Goal: Transaction & Acquisition: Book appointment/travel/reservation

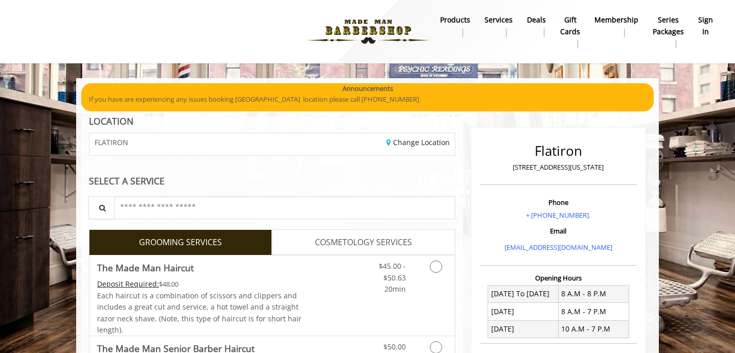
click at [704, 24] on b "sign in" at bounding box center [705, 25] width 15 height 23
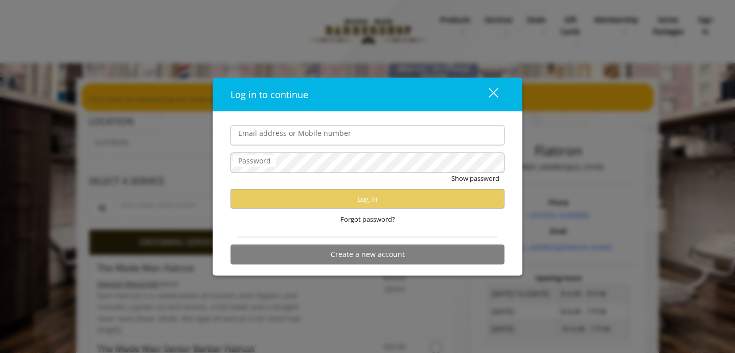
type input "**********"
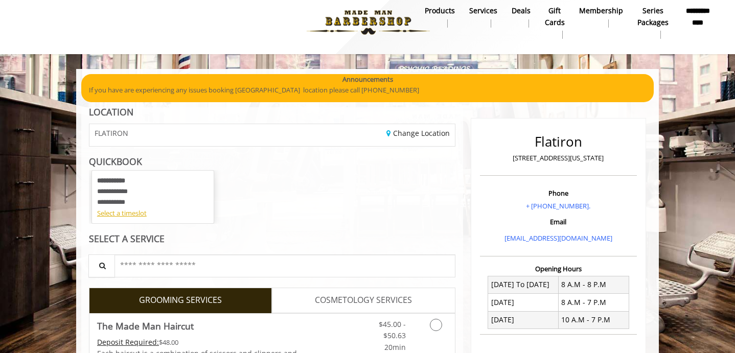
scroll to position [14, 0]
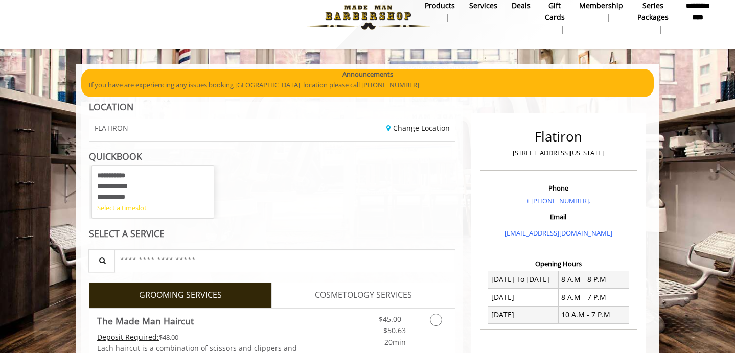
click at [141, 211] on div "Select a timeslot" at bounding box center [152, 208] width 111 height 11
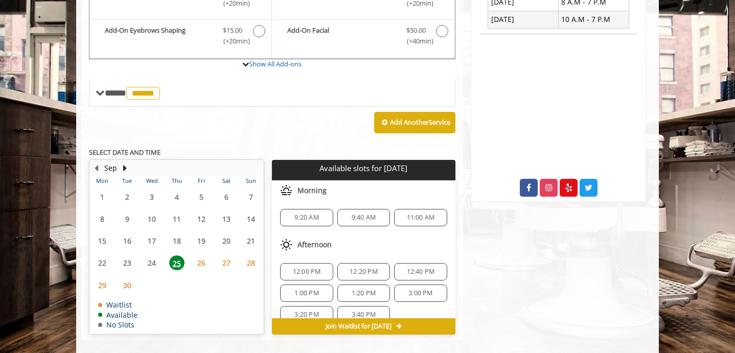
scroll to position [312, 0]
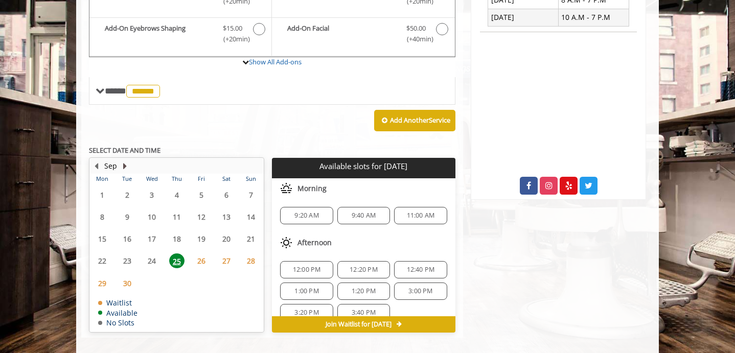
click at [124, 163] on button "Next Month" at bounding box center [125, 165] width 8 height 11
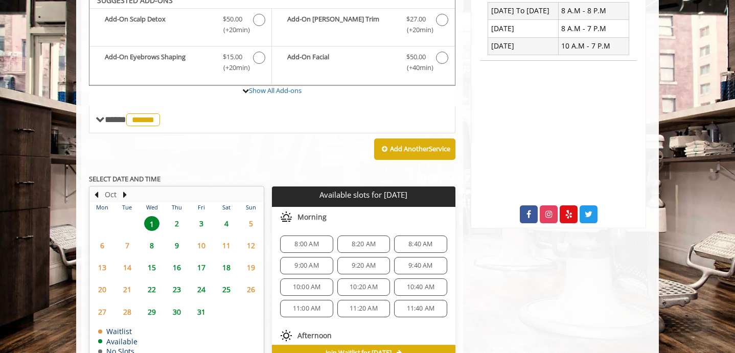
scroll to position [274, 0]
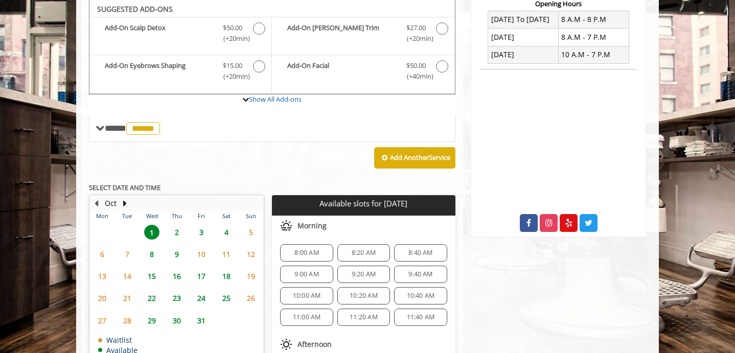
click at [95, 201] on button "Previous Month" at bounding box center [96, 203] width 8 height 11
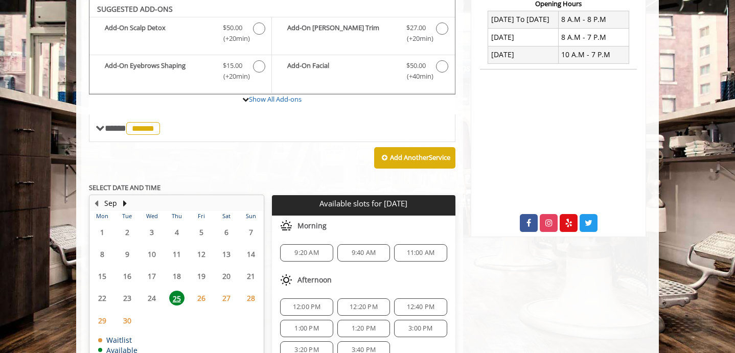
click at [127, 318] on span "30" at bounding box center [127, 320] width 15 height 15
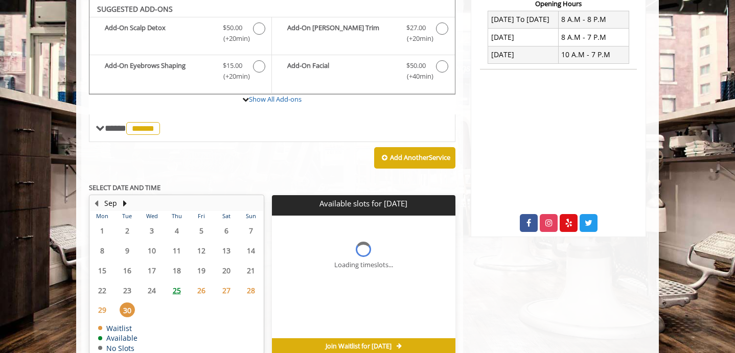
scroll to position [306, 0]
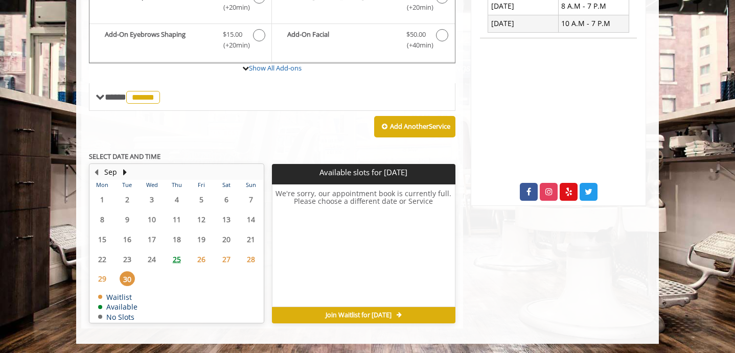
click at [128, 280] on span "30" at bounding box center [127, 278] width 15 height 15
click at [124, 172] on button "Next Month" at bounding box center [125, 172] width 8 height 11
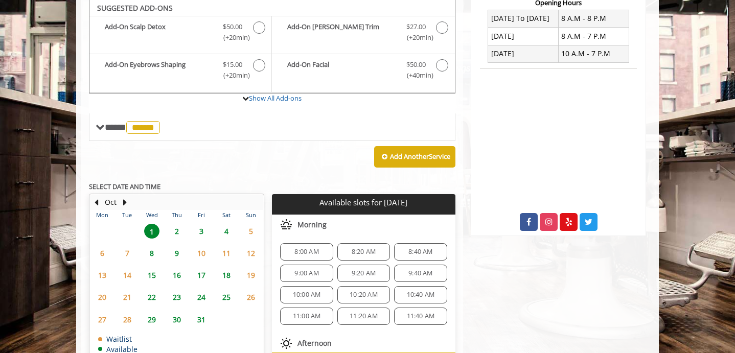
scroll to position [274, 0]
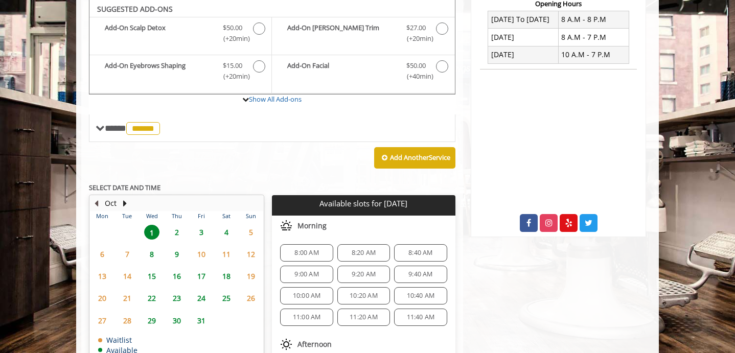
click at [97, 204] on button "Previous Month" at bounding box center [96, 203] width 8 height 11
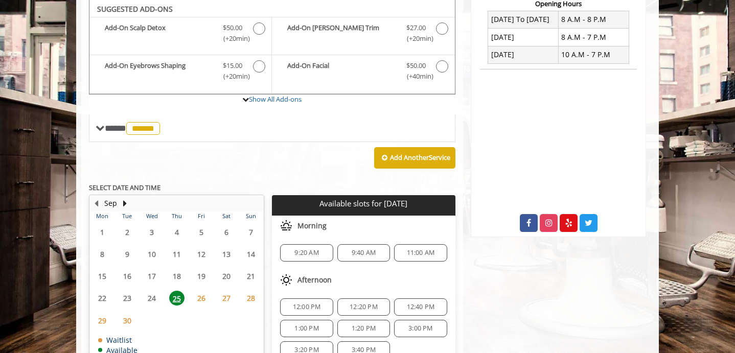
click at [131, 319] on span "30" at bounding box center [127, 320] width 15 height 15
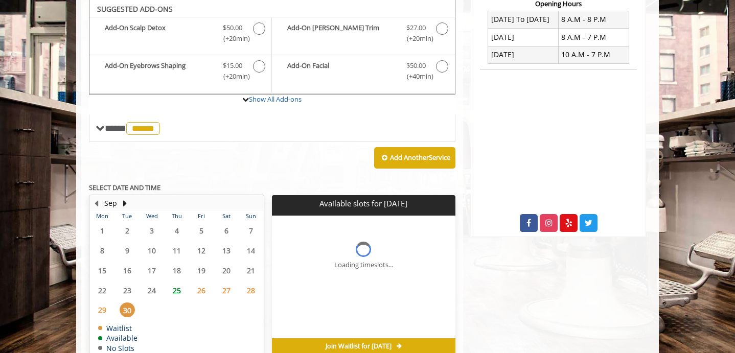
scroll to position [306, 0]
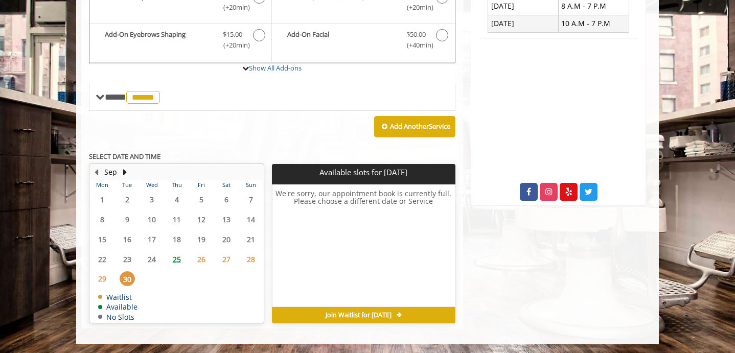
click at [101, 280] on span "29" at bounding box center [102, 278] width 15 height 15
click at [121, 170] on button "Next Month" at bounding box center [125, 172] width 8 height 11
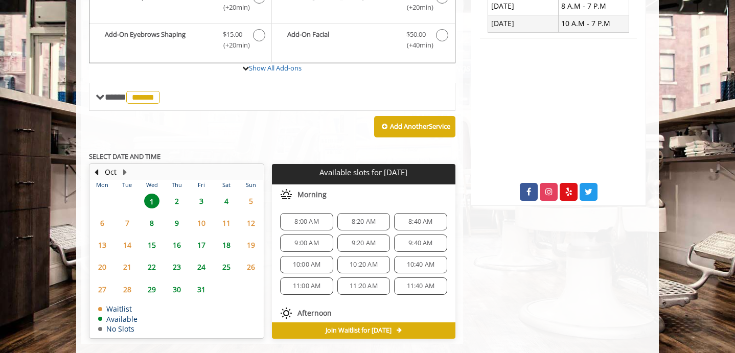
click at [153, 288] on span "29" at bounding box center [151, 289] width 15 height 15
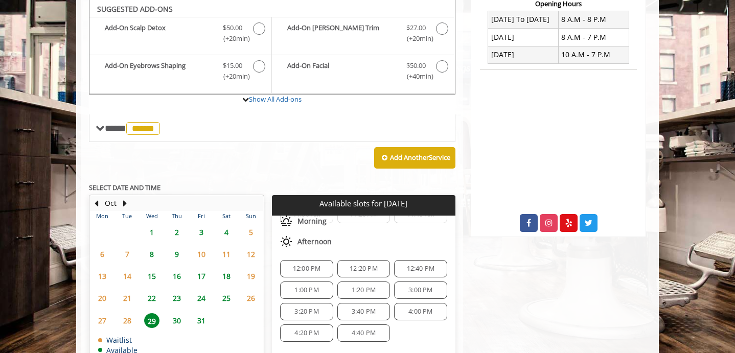
scroll to position [107, 0]
click at [312, 262] on span "12:00 PM" at bounding box center [307, 265] width 28 height 8
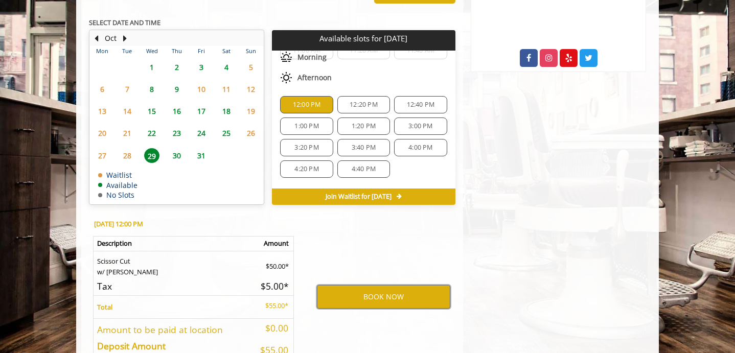
scroll to position [105, 0]
